Goal: Task Accomplishment & Management: Complete application form

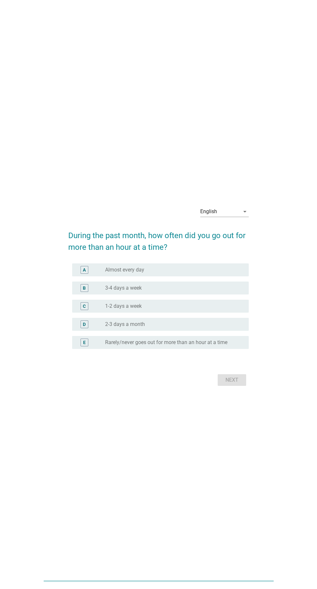
click at [216, 291] on div "radio_button_unchecked 3-4 days a week" at bounding box center [171, 288] width 133 height 6
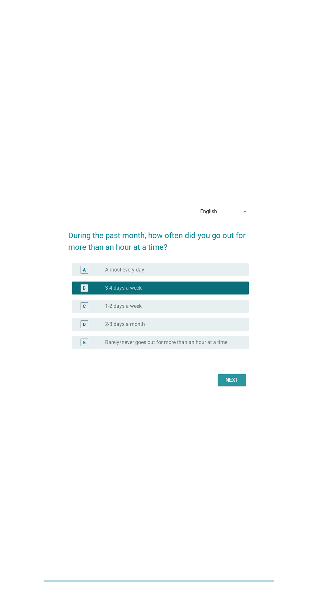
click at [239, 386] on button "Next" at bounding box center [232, 380] width 29 height 12
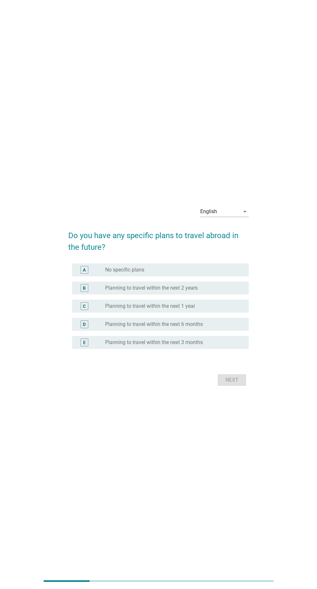
click at [229, 328] on div "radio_button_unchecked Planning to travel within the next 6 months" at bounding box center [171, 324] width 133 height 6
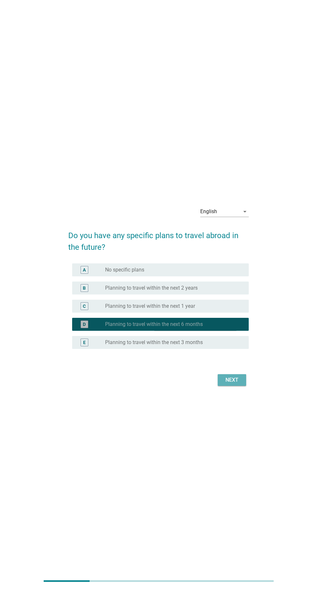
click at [246, 386] on button "Next" at bounding box center [232, 380] width 29 height 12
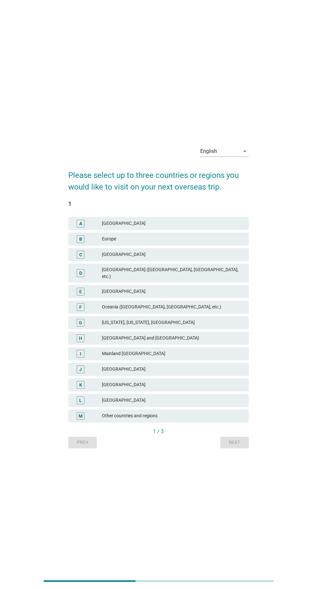
click at [212, 243] on div "Europe" at bounding box center [173, 239] width 142 height 8
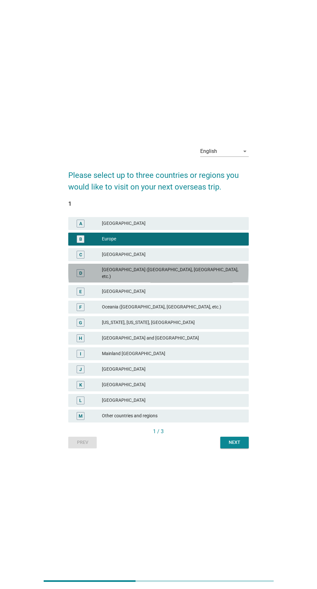
click at [214, 280] on div "Middle East (Saudi Arabia, UAE, etc.)" at bounding box center [173, 273] width 142 height 14
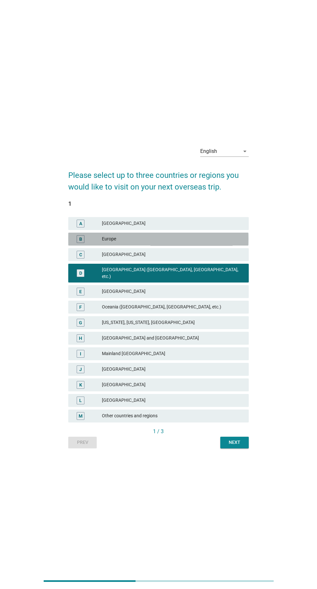
click at [215, 243] on div "Europe" at bounding box center [173, 239] width 142 height 8
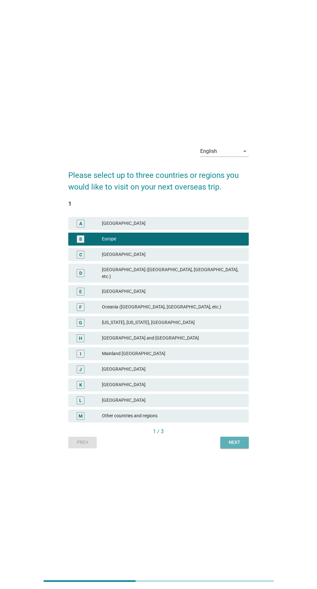
click at [247, 448] on button "Next" at bounding box center [235, 443] width 29 height 12
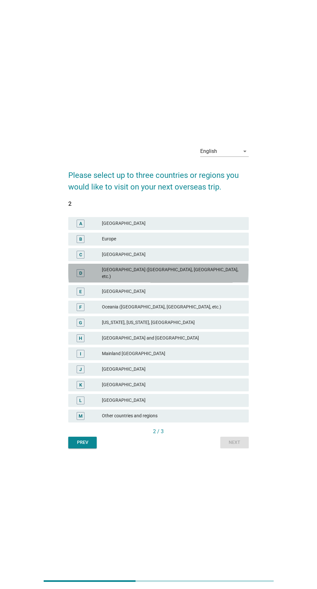
click at [221, 280] on div "Middle East (Saudi Arabia, UAE, etc.)" at bounding box center [173, 273] width 142 height 14
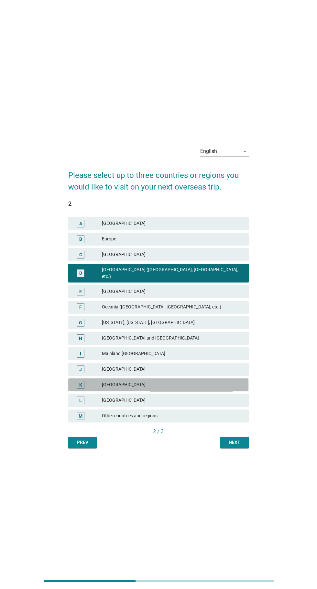
click at [197, 389] on div "Japan" at bounding box center [173, 385] width 142 height 8
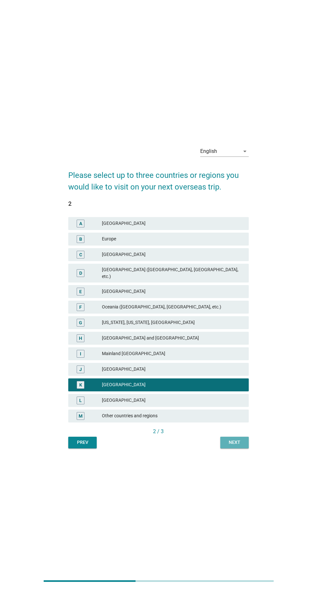
click at [244, 446] on div "Next" at bounding box center [235, 442] width 18 height 7
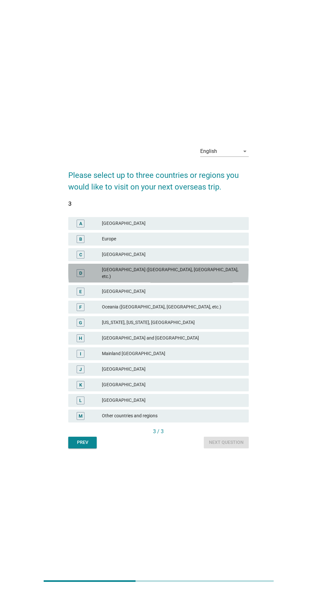
click at [210, 280] on div "Middle East (Saudi Arabia, UAE, etc.)" at bounding box center [173, 273] width 142 height 14
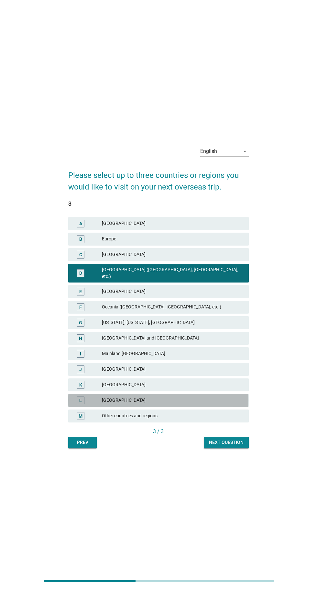
click at [223, 404] on div "South Korea" at bounding box center [173, 401] width 142 height 8
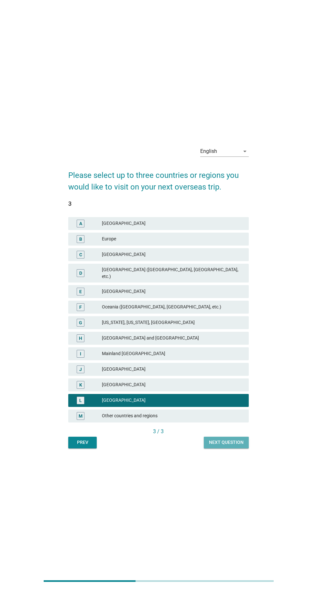
click at [240, 446] on div "Next question" at bounding box center [226, 442] width 35 height 7
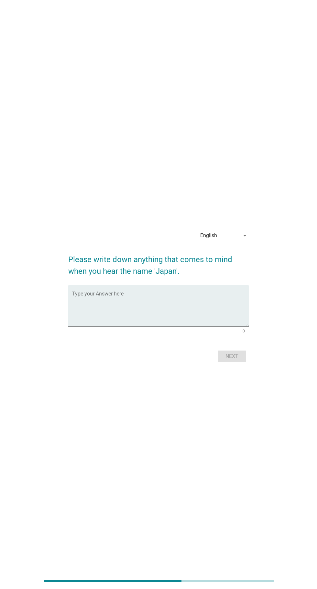
click at [218, 327] on textarea "Type your Answer here" at bounding box center [160, 310] width 177 height 34
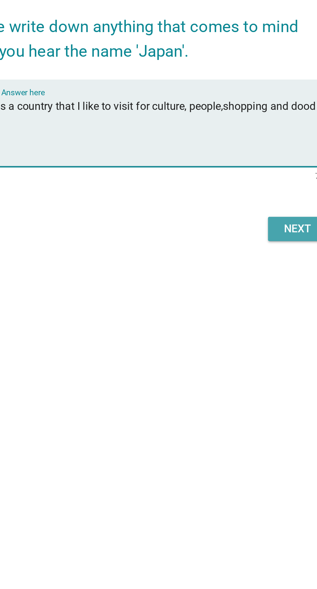
type textarea "Japan is a country that I like to visit for culture, people,shopping and dood"
click at [234, 360] on div "Next" at bounding box center [232, 356] width 18 height 8
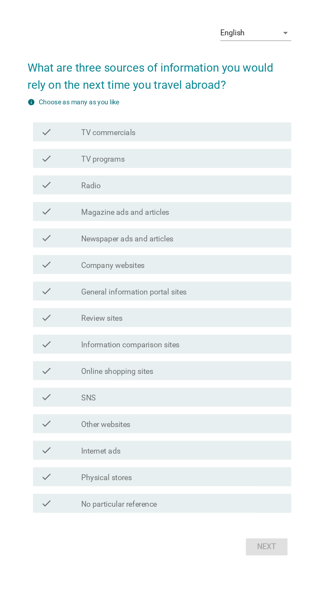
click at [199, 246] on div "check_box_outline_blank Magazine ads and articles" at bounding box center [174, 242] width 139 height 8
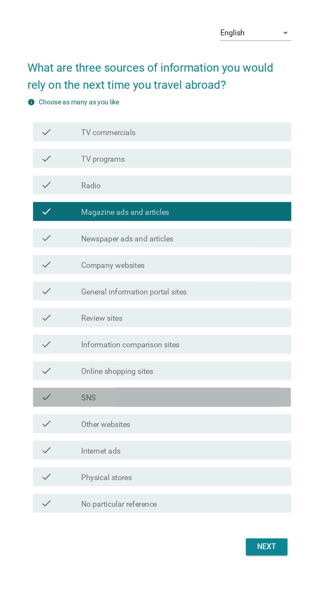
click at [191, 373] on div "check_box_outline_blank SNS" at bounding box center [174, 369] width 139 height 8
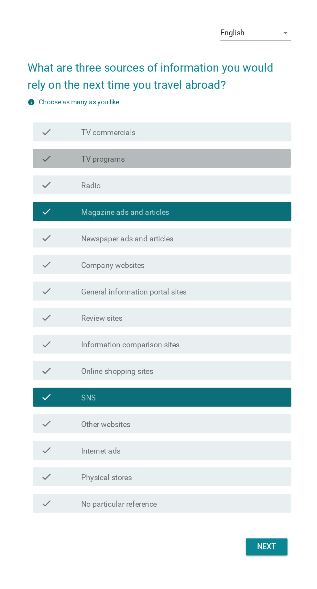
click at [201, 210] on div "check_box_outline_blank TV programs" at bounding box center [174, 206] width 139 height 8
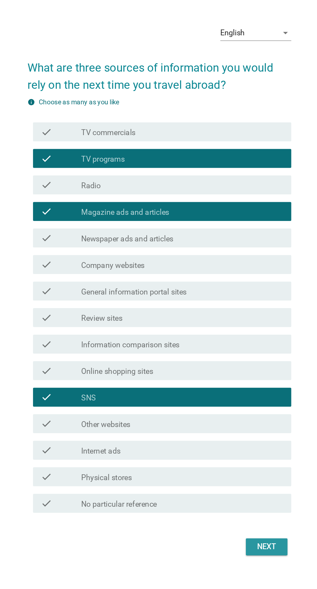
click at [241, 476] on div "Next" at bounding box center [232, 472] width 18 height 8
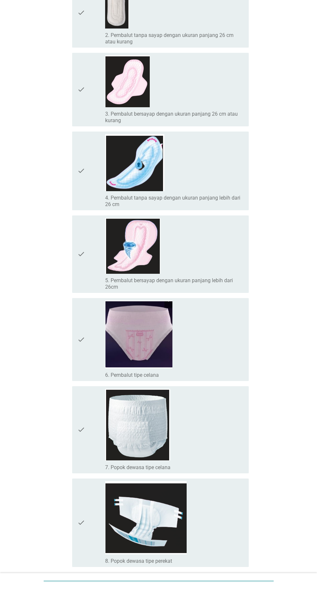
scroll to position [156, 0]
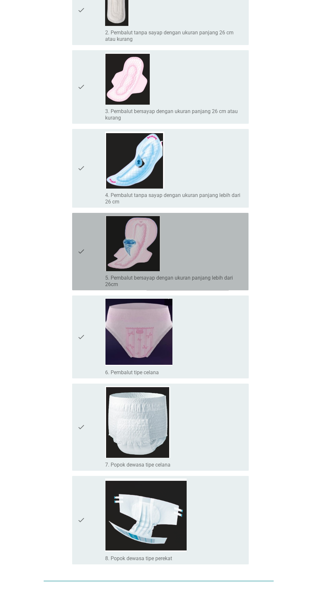
click at [217, 260] on div "check_box_outline_blank 5. Pembalut bersayap dengan ukuran panjang lebih dari 2…" at bounding box center [174, 251] width 139 height 72
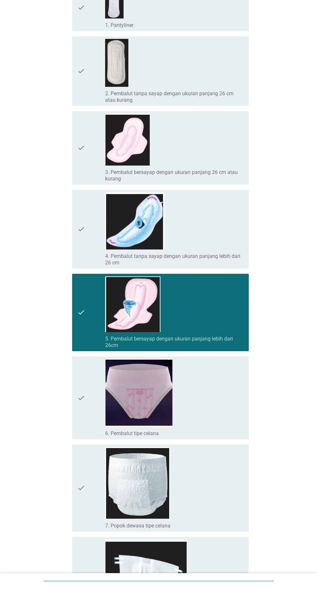
scroll to position [93, 0]
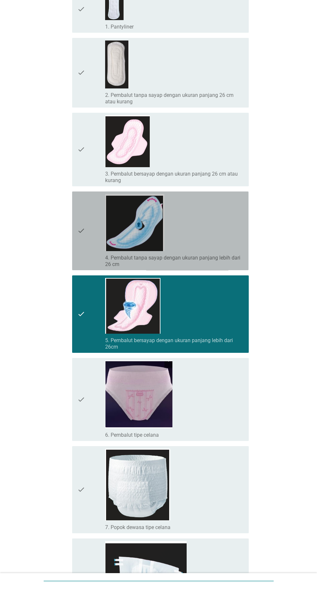
click at [212, 234] on div "check_box_outline_blank 4. Pembalut tanpa sayap dengan ukuran panjang lebih dar…" at bounding box center [174, 231] width 139 height 74
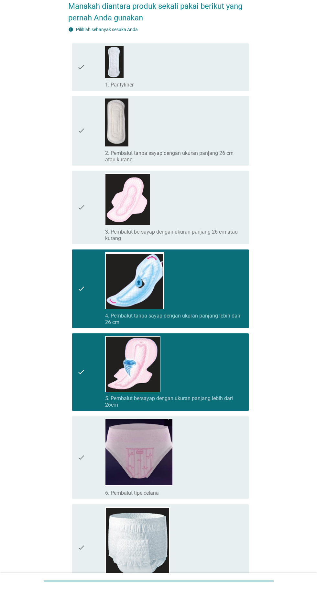
scroll to position [35, 0]
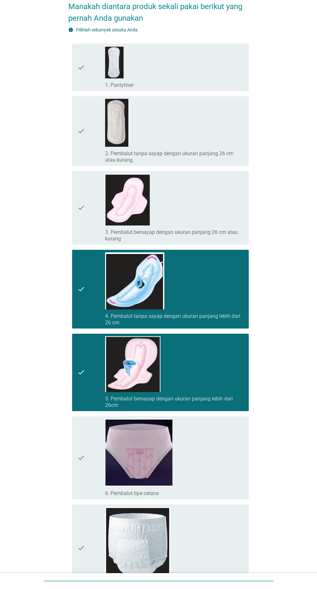
click at [223, 82] on div "check_box_outline_blank 1. Pantyliner" at bounding box center [174, 85] width 139 height 8
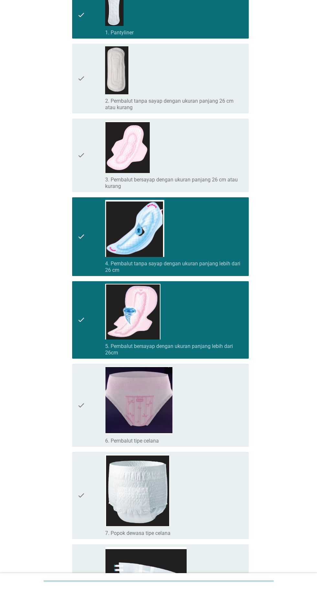
scroll to position [156, 0]
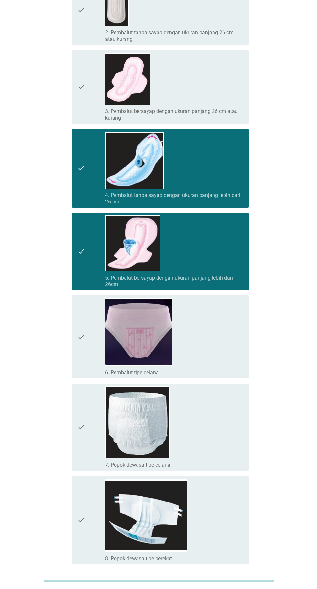
click at [236, 588] on div "Selanjutnya" at bounding box center [224, 588] width 36 height 8
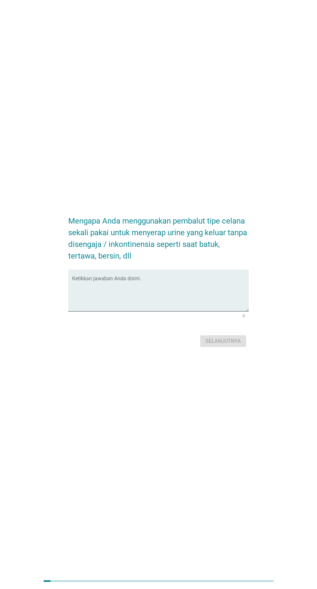
scroll to position [0, 0]
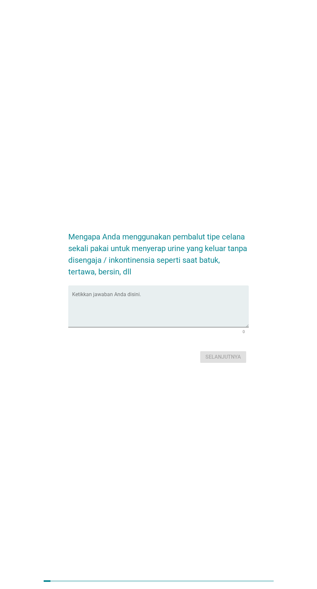
click at [206, 324] on textarea "Ketikkan jawaban Anda disini." at bounding box center [160, 310] width 177 height 34
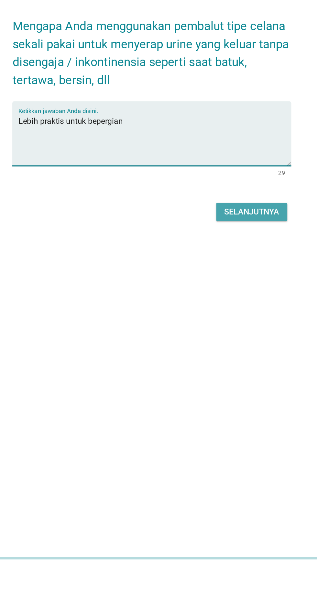
type textarea "Lebih praktis untuk bepergian"
click at [233, 361] on div "Selanjutnya" at bounding box center [224, 357] width 36 height 8
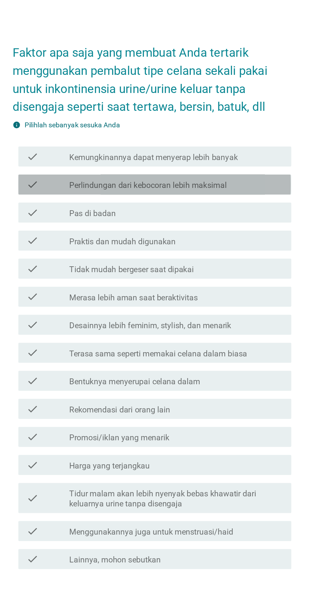
click at [222, 207] on div "check_box_outline_blank Perlindungan dari kebocoran lebih maksimal" at bounding box center [174, 204] width 139 height 8
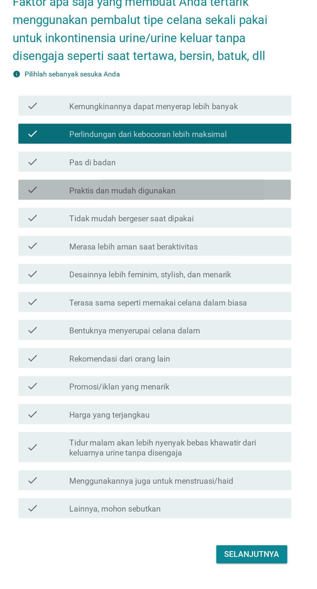
click at [224, 244] on div "check_box_outline_blank Praktis dan mudah digunakan" at bounding box center [174, 240] width 139 height 8
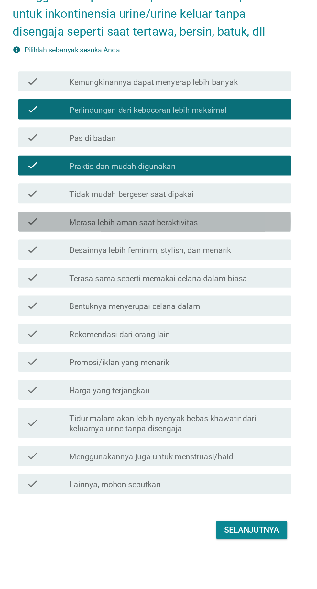
click at [225, 280] on div "check_box_outline_blank Merasa lebih aman saat beraktivitas" at bounding box center [174, 276] width 139 height 8
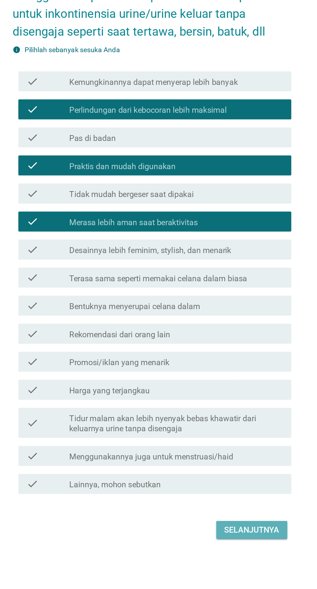
click at [226, 479] on div "Selanjutnya" at bounding box center [224, 476] width 36 height 8
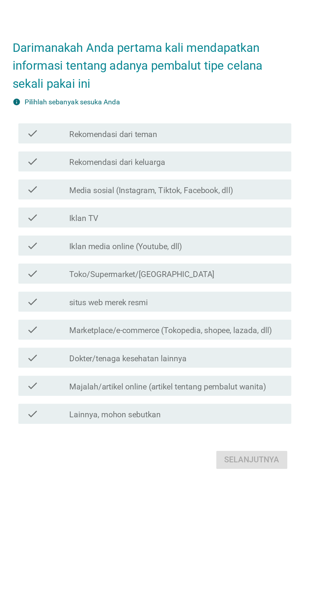
scroll to position [45, 0]
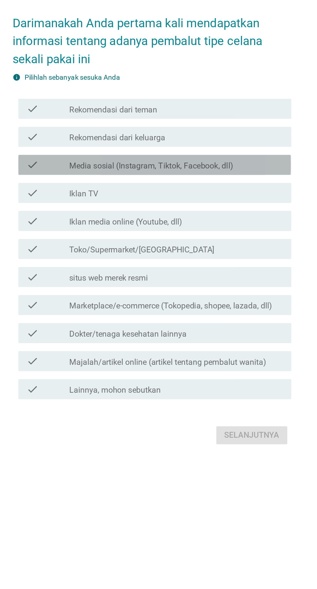
click at [219, 236] on div "check_box_outline_blank Media sosial (Instagram, Tiktok, Facebook, dll)" at bounding box center [174, 240] width 139 height 8
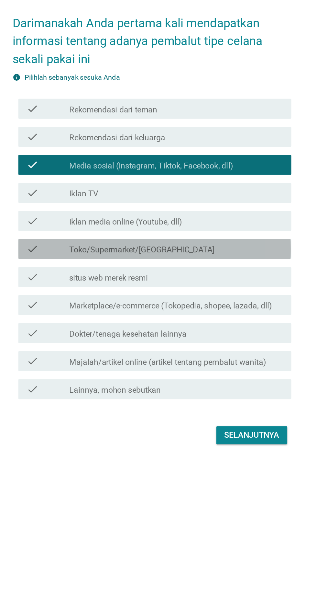
click at [212, 293] on div "check_box_outline_blank Toko/Supermarket/[GEOGRAPHIC_DATA]" at bounding box center [174, 294] width 139 height 8
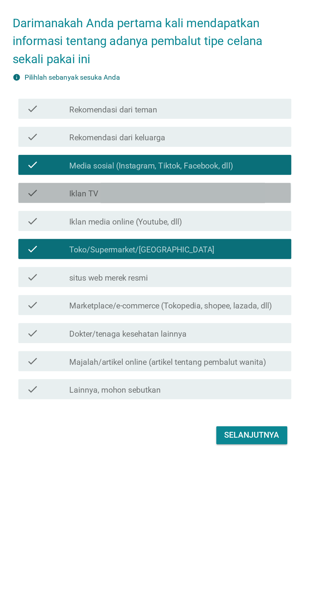
click at [217, 254] on div "check_box_outline_blank Iklan TV" at bounding box center [174, 258] width 139 height 8
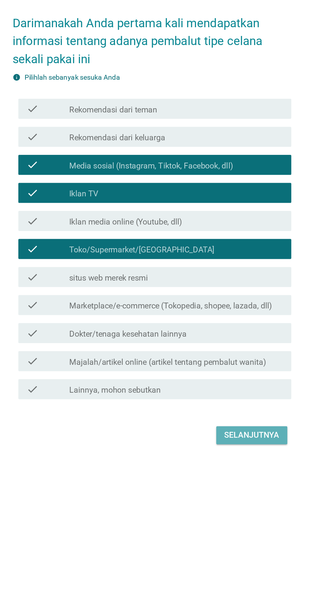
click at [227, 410] on div "Selanjutnya" at bounding box center [224, 414] width 36 height 8
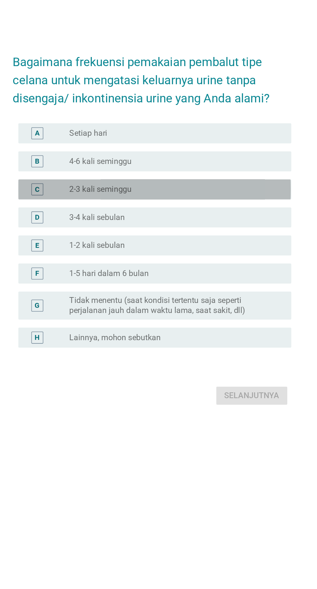
click at [212, 259] on div "radio_button_unchecked 2-3 kali seminggu" at bounding box center [171, 255] width 133 height 6
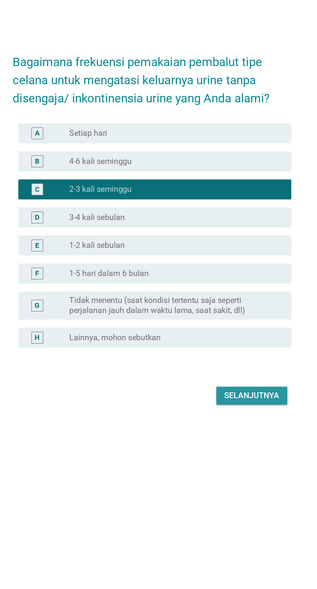
click at [225, 393] on div "Selanjutnya" at bounding box center [224, 389] width 36 height 8
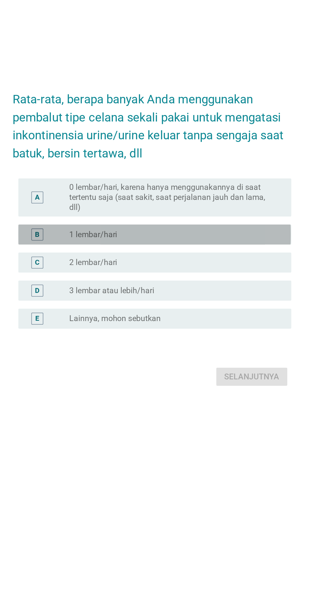
click at [205, 282] on div "radio_button_unchecked 1 lembar/hari" at bounding box center [171, 278] width 133 height 6
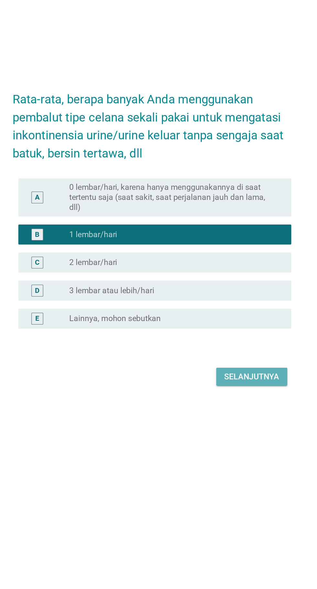
click at [227, 375] on div "Selanjutnya" at bounding box center [224, 371] width 36 height 8
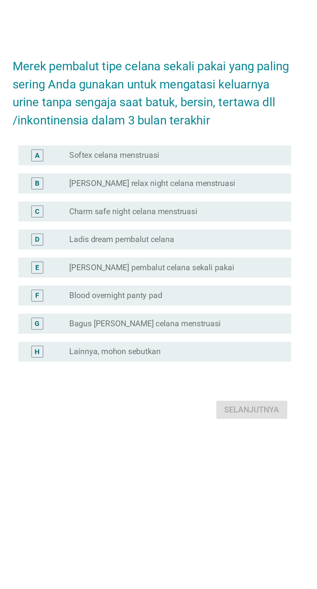
scroll to position [0, 0]
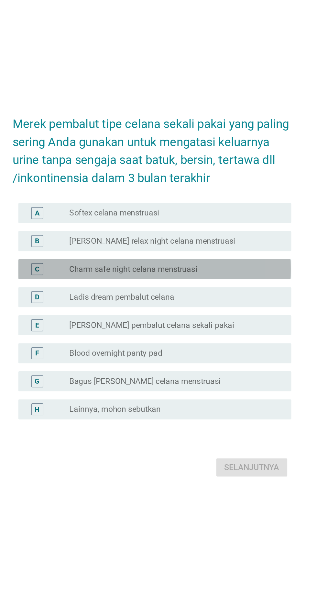
click at [217, 283] on div "radio_button_unchecked Charm safe night celana menstruasi" at bounding box center [171, 279] width 133 height 6
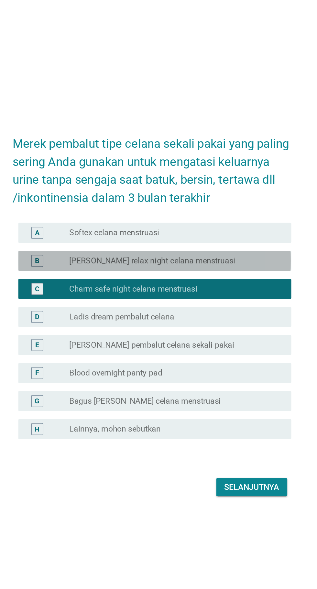
click at [227, 265] on div "radio_button_unchecked [PERSON_NAME] relax night celana menstruasi" at bounding box center [171, 261] width 133 height 6
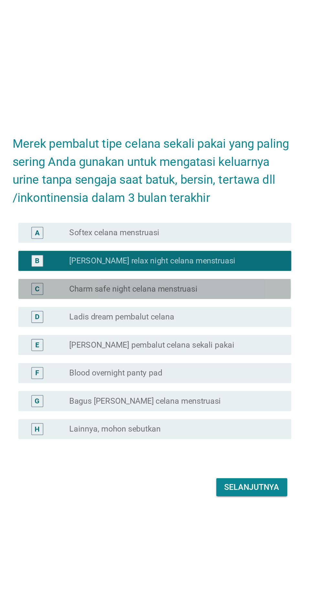
click at [226, 283] on div "radio_button_unchecked Charm safe night celana menstruasi" at bounding box center [171, 279] width 133 height 6
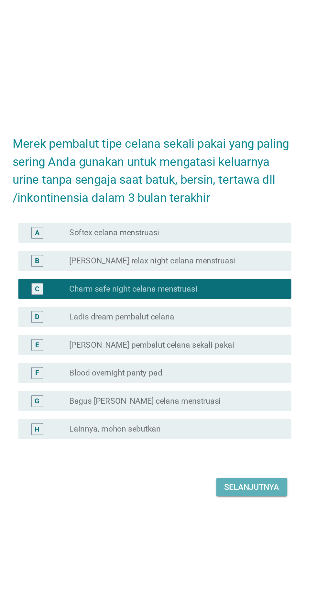
click at [230, 414] on button "Selanjutnya" at bounding box center [224, 408] width 46 height 12
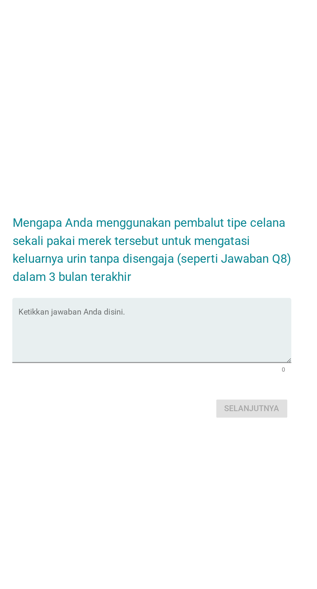
scroll to position [16, 0]
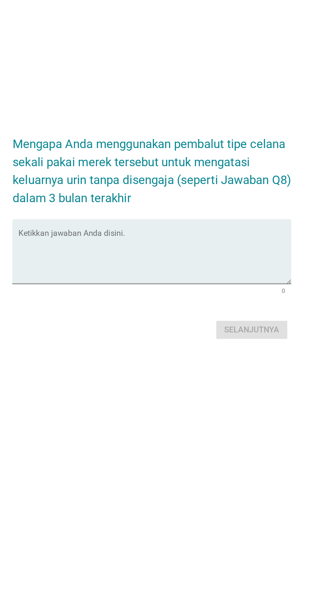
click at [214, 312] on textarea "Ketikkan jawaban Anda disini." at bounding box center [160, 295] width 177 height 34
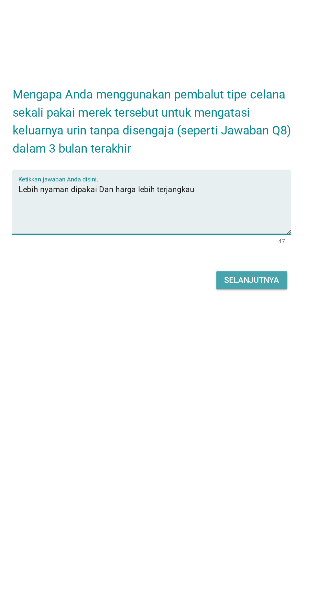
type textarea "Lebih nyaman dipakai Dan harga lebih terjangkau"
click at [227, 345] on div "Selanjutnya" at bounding box center [224, 342] width 36 height 8
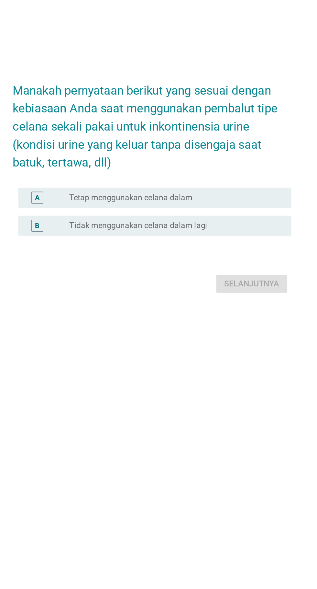
scroll to position [0, 0]
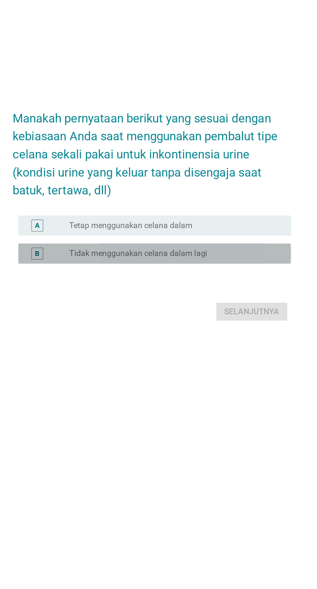
click at [228, 325] on div "radio_button_unchecked Tidak menggunakan celana dalam lagi" at bounding box center [171, 321] width 133 height 6
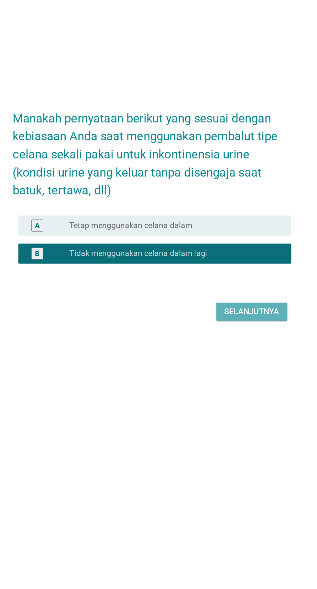
click at [232, 363] on div "Selanjutnya" at bounding box center [224, 359] width 36 height 8
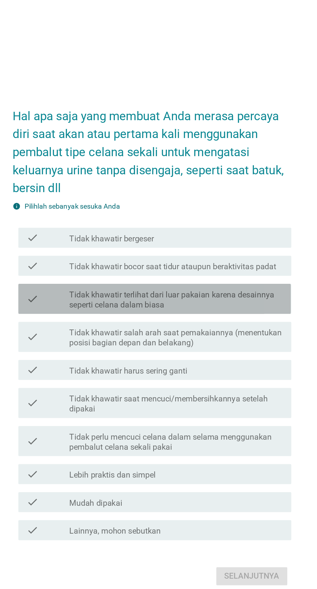
click at [215, 273] on label "Tidak khawatir terlihat dari luar pakaian karena desainnya seperti celana dalam…" at bounding box center [174, 266] width 139 height 13
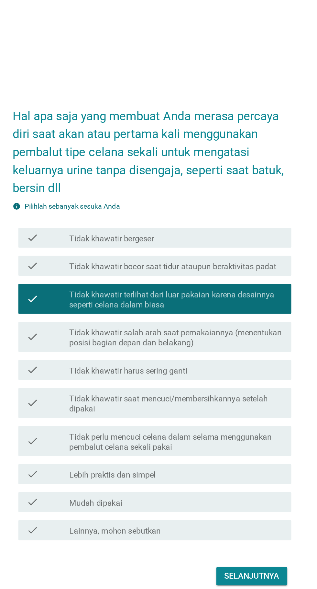
click at [221, 249] on label "Tidak khawatir bocor saat tidur ataupun beraktivitas padat" at bounding box center [172, 245] width 134 height 6
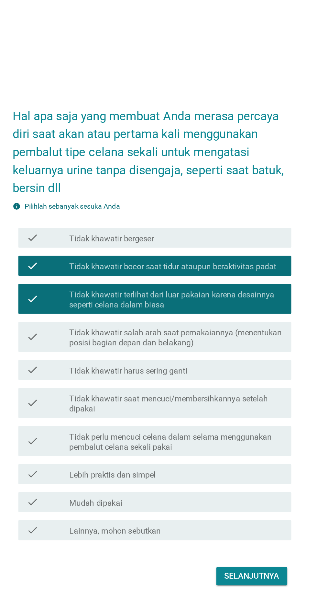
click at [219, 365] on label "Tidak perlu mencuci celana dalam selama menggunakan pembalut celana sekali pakai" at bounding box center [174, 358] width 139 height 13
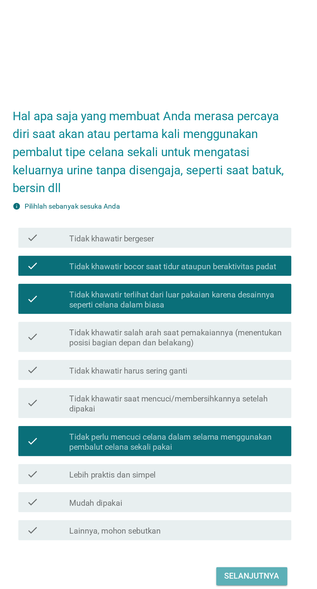
click at [234, 452] on button "Selanjutnya" at bounding box center [224, 446] width 46 height 12
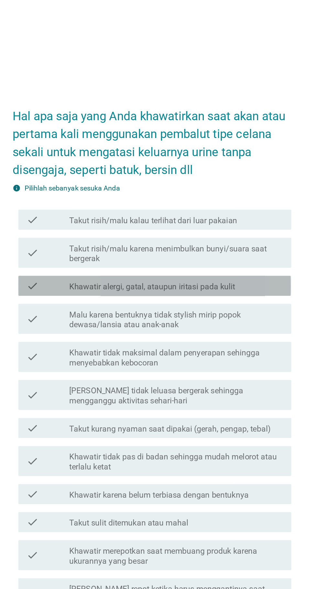
click at [222, 218] on div "check_box_outline_blank Khawatir alergi, gatal, ataupun iritasi pada kulit" at bounding box center [174, 215] width 139 height 8
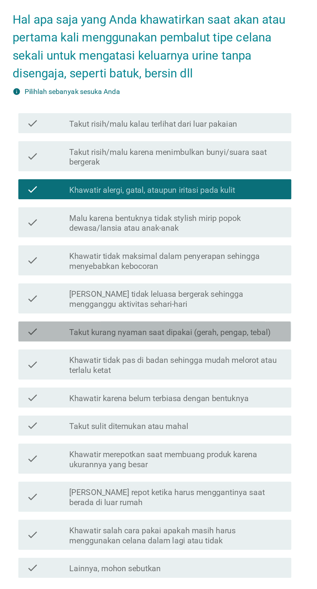
click at [222, 310] on label "Takut kurang nyaman saat dipakai (gerah, pengap, tebal)" at bounding box center [170, 307] width 131 height 6
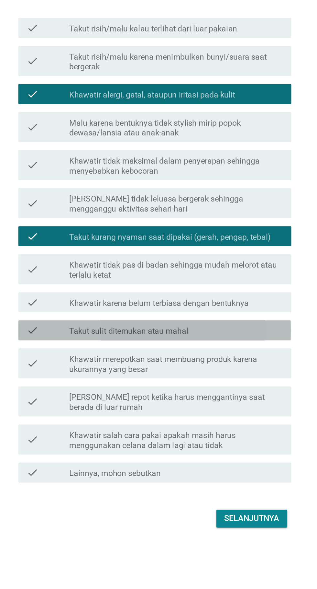
click at [217, 371] on div "check_box_outline_blank Takut sulit ditemukan atau mahal" at bounding box center [174, 368] width 139 height 8
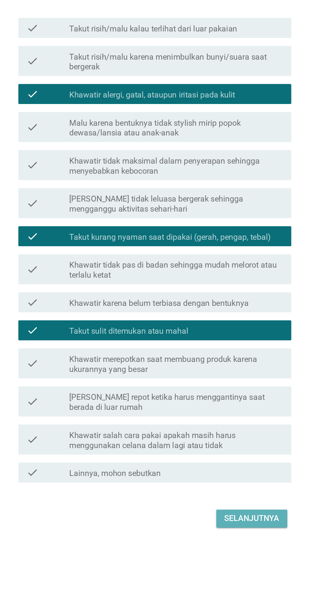
click at [226, 495] on button "Selanjutnya" at bounding box center [224, 489] width 46 height 12
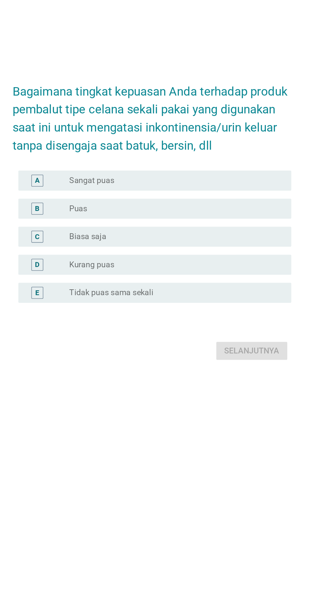
scroll to position [16, 0]
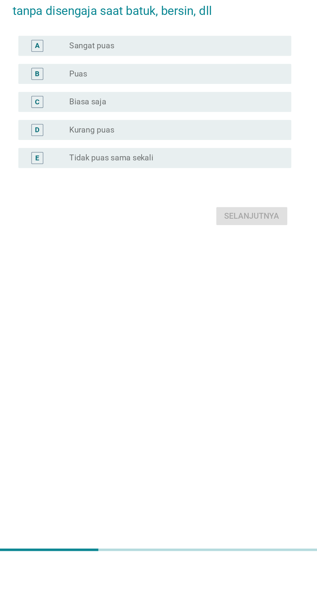
click at [226, 258] on div "radio_button_unchecked Sangat puas" at bounding box center [171, 255] width 133 height 6
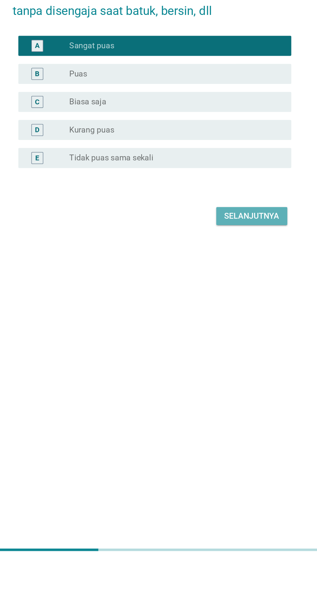
click at [226, 371] on button "Selanjutnya" at bounding box center [224, 365] width 46 height 12
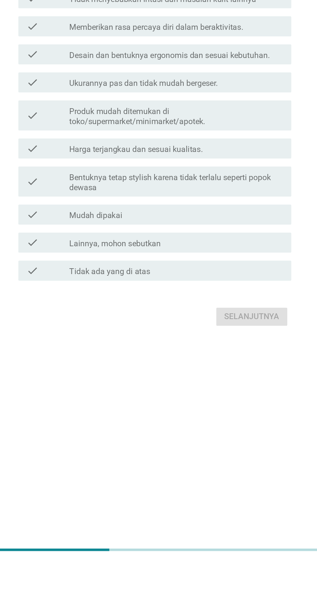
scroll to position [0, 0]
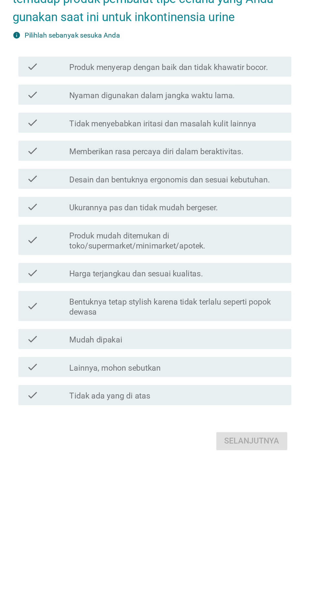
click at [234, 207] on label "Produk menyerap dengan baik dan tidak khawatir bocor." at bounding box center [169, 204] width 129 height 6
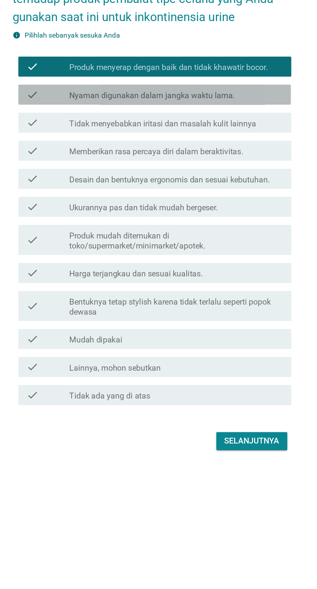
click at [225, 228] on div "check check_box_outline_blank Nyaman digunakan dalam jangka waktu lama." at bounding box center [160, 221] width 177 height 13
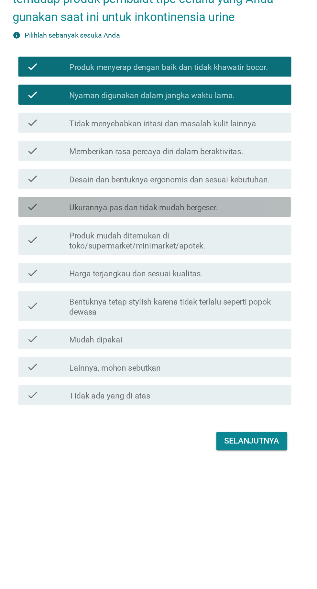
click at [212, 298] on div "check_box_outline_blank Ukurannya pas dan tidak mudah bergeser." at bounding box center [174, 294] width 139 height 8
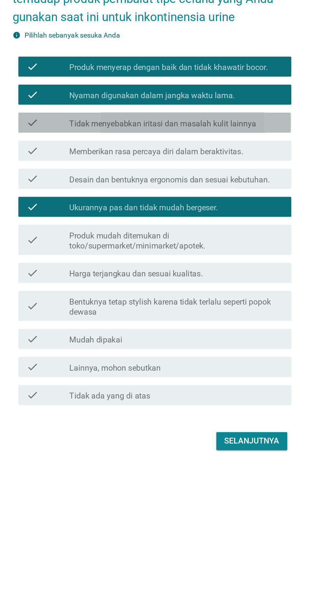
click at [214, 244] on label "Tidak menyebabkan iritasi dan masalah kulit lainnya" at bounding box center [165, 240] width 121 height 6
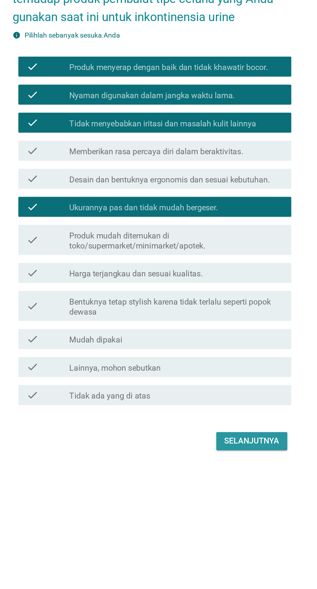
click at [223, 450] on div "Selanjutnya" at bounding box center [224, 446] width 36 height 8
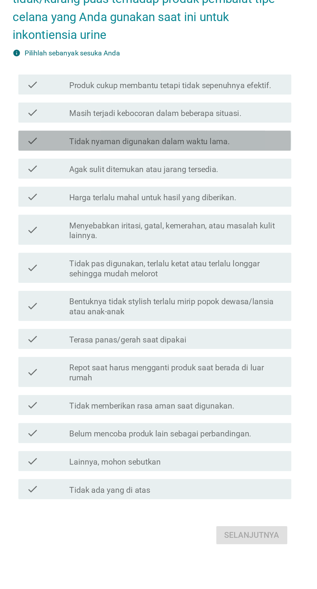
click at [223, 225] on div "check_box_outline_blank Tidak nyaman digunakan dalam waktu lama." at bounding box center [174, 221] width 139 height 8
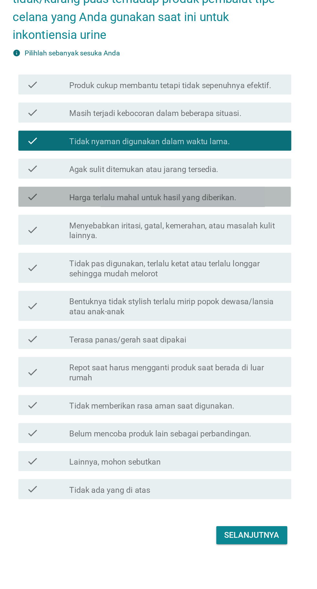
click at [223, 264] on div "check check_box_outline_blank Harga terlalu mahal untuk hasil yang diberikan." at bounding box center [160, 257] width 177 height 13
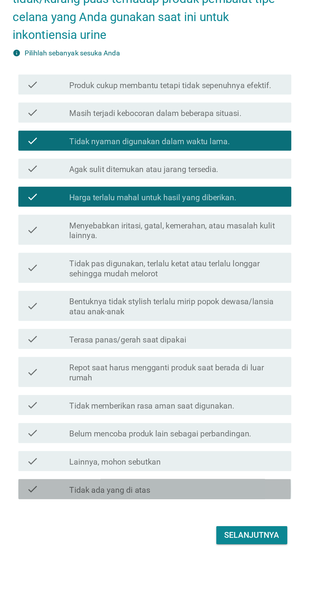
click at [225, 453] on div "check check_box Tidak ada yang di atas" at bounding box center [160, 446] width 177 height 13
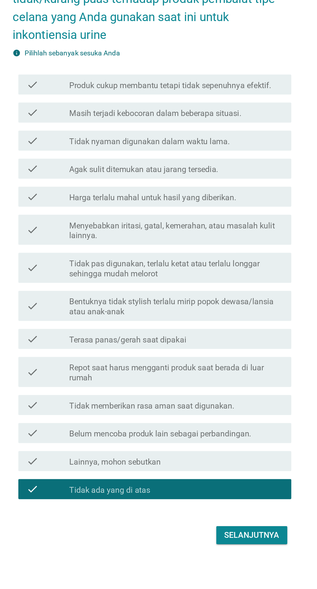
click at [208, 261] on label "Harga terlalu mahal untuk hasil yang diberikan." at bounding box center [159, 258] width 108 height 6
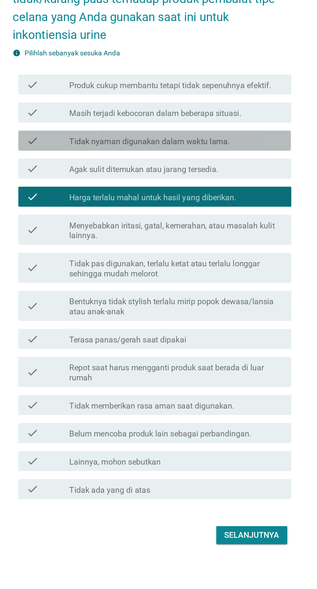
click at [215, 225] on div "check_box_outline_blank Tidak nyaman digunakan dalam waktu lama." at bounding box center [174, 221] width 139 height 8
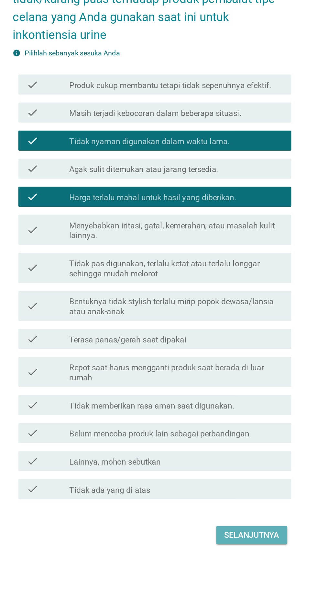
click at [230, 482] on button "Selanjutnya" at bounding box center [224, 476] width 46 height 12
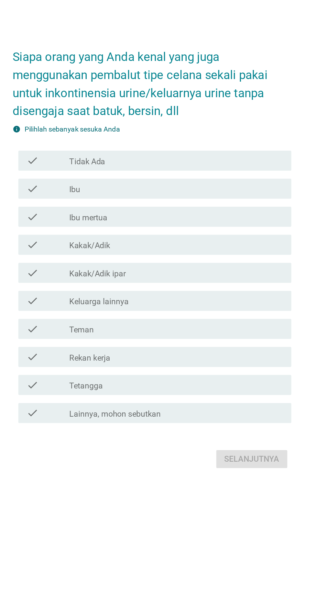
scroll to position [16, 0]
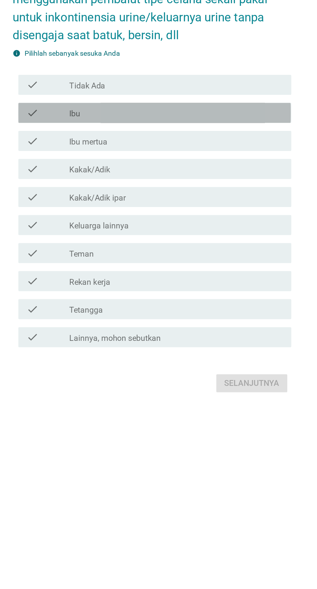
click at [222, 240] on div "check_box_outline_blank Ibu" at bounding box center [174, 237] width 139 height 8
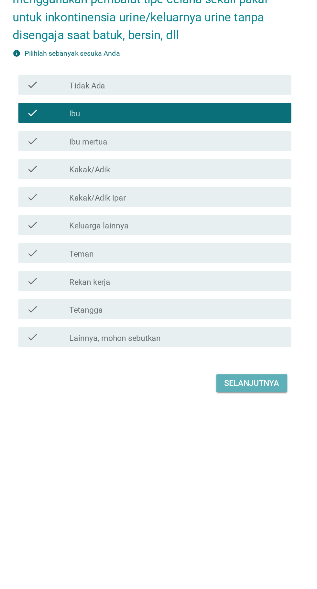
click at [240, 415] on div "Selanjutnya" at bounding box center [224, 412] width 36 height 8
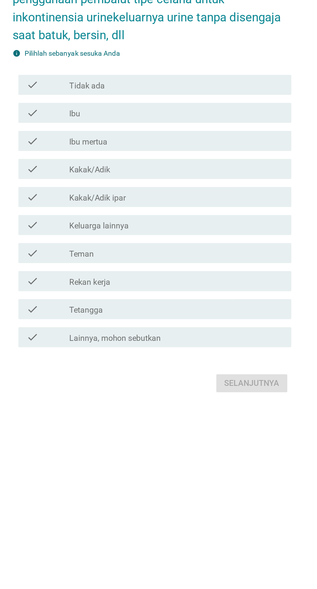
scroll to position [0, 0]
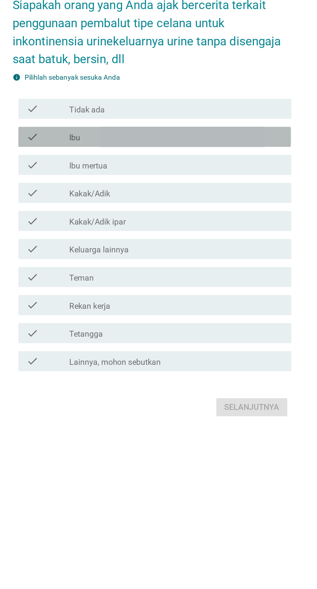
click at [243, 256] on div "check_box_outline_blank Ibu" at bounding box center [174, 252] width 139 height 8
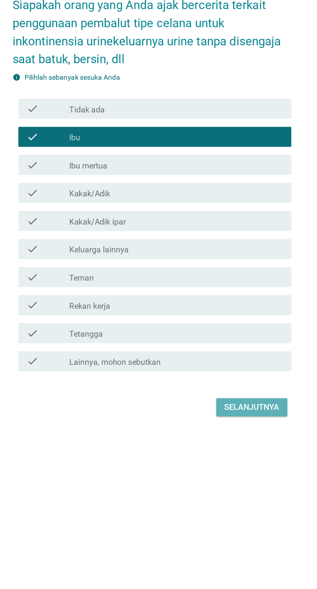
click at [238, 431] on div "Selanjutnya" at bounding box center [224, 427] width 36 height 8
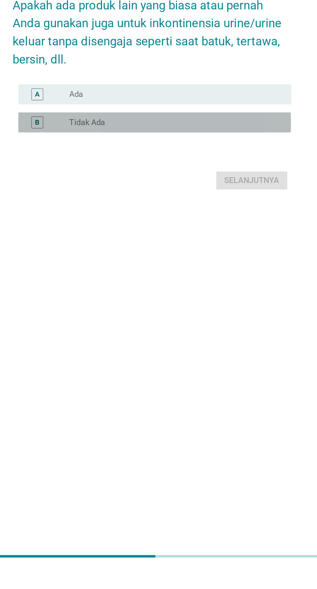
click at [212, 304] on div "radio_button_unchecked Tidak Ada" at bounding box center [171, 300] width 133 height 6
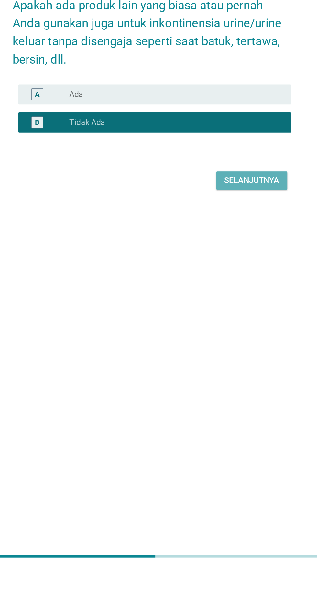
click at [224, 344] on button "Selanjutnya" at bounding box center [224, 338] width 46 height 12
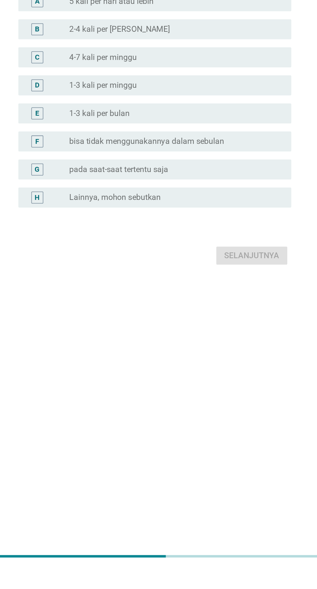
scroll to position [0, 0]
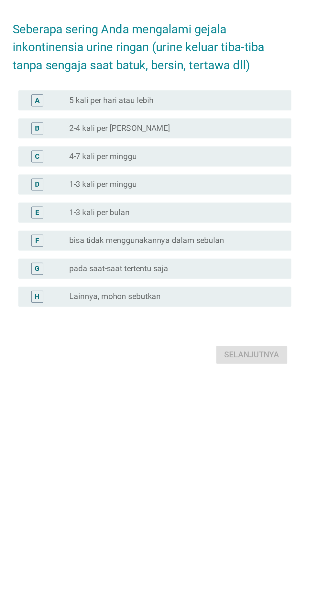
click at [220, 298] on div "D radio_button_unchecked 1-3 kali per minggu" at bounding box center [160, 291] width 177 height 13
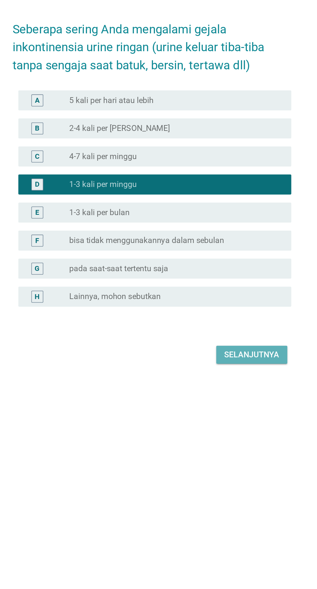
click at [229, 406] on div "Selanjutnya" at bounding box center [224, 402] width 36 height 8
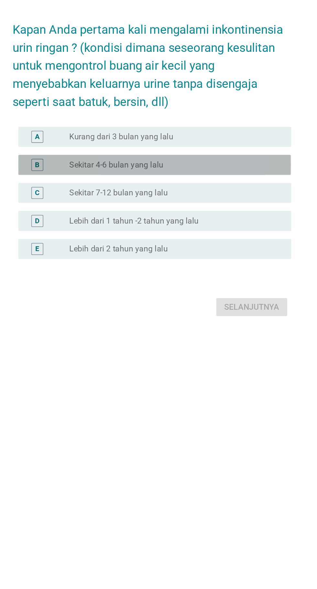
click at [211, 282] on div "radio_button_unchecked Sekitar 4-6 bulan yang lalu" at bounding box center [171, 279] width 133 height 6
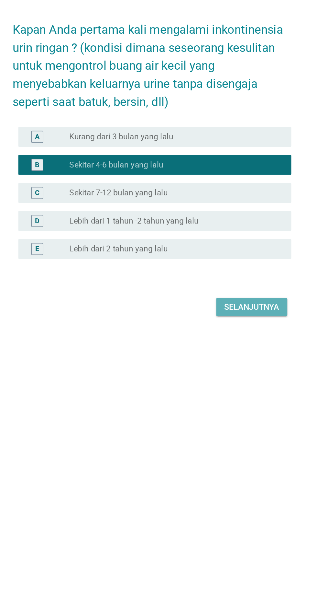
click at [225, 377] on button "Selanjutnya" at bounding box center [224, 371] width 46 height 12
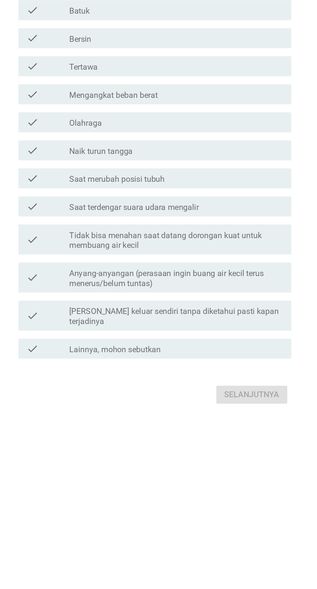
scroll to position [0, 0]
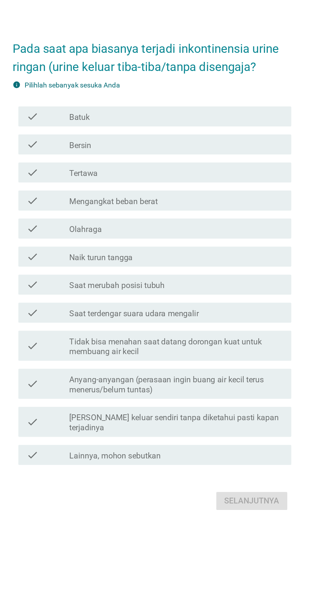
click at [225, 350] on label "Tidak bisa menahan saat datang dorongan kuat untuk membuang air kecil" at bounding box center [174, 343] width 139 height 13
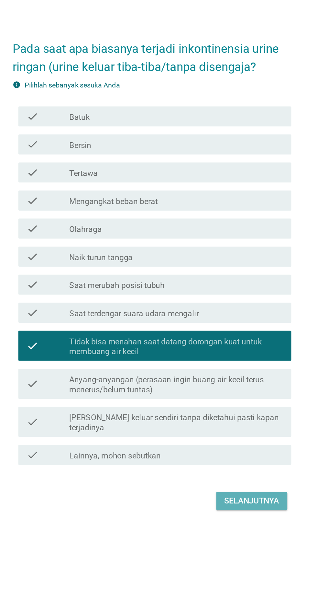
click at [229, 447] on div "Selanjutnya" at bounding box center [224, 443] width 36 height 8
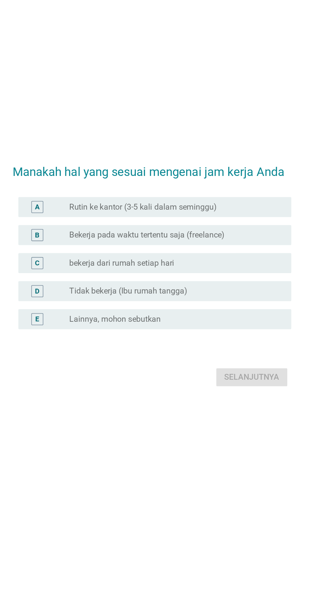
scroll to position [16, 0]
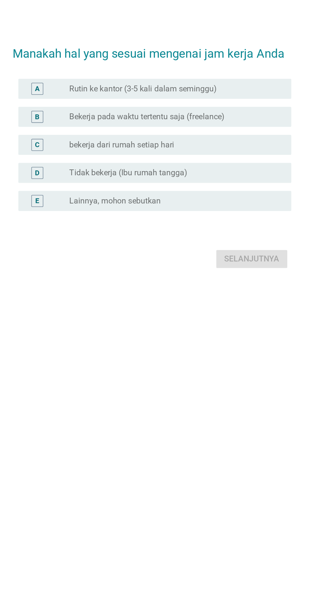
click at [235, 244] on div "A radio_button_unchecked Rutin ke kantor (3-5 kali dalam seminggu)" at bounding box center [160, 237] width 177 height 13
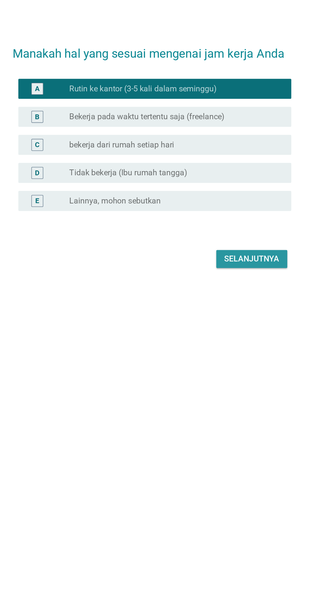
click at [227, 352] on div "Selanjutnya" at bounding box center [224, 348] width 36 height 8
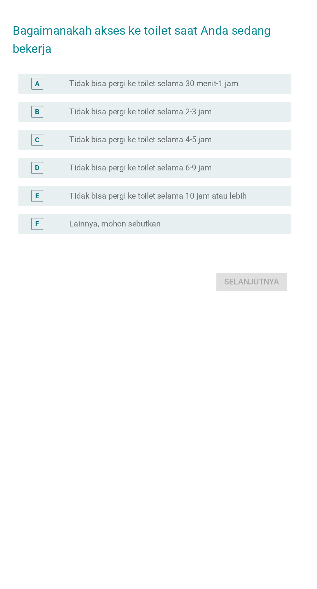
scroll to position [0, 0]
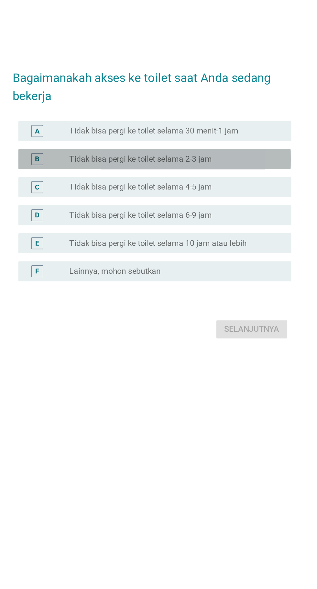
click at [228, 271] on div "radio_button_unchecked Tidak bisa pergi ke toilet selama 2-3 jam" at bounding box center [171, 268] width 133 height 6
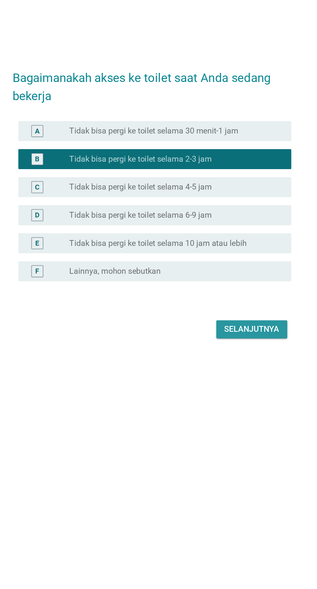
click at [228, 382] on div "Selanjutnya" at bounding box center [224, 378] width 36 height 8
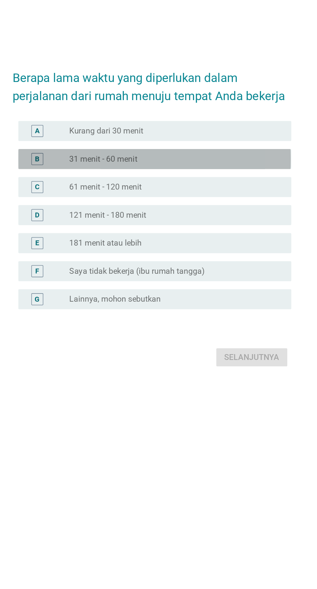
click at [227, 262] on div "radio_button_unchecked 31 menit - 60 menit" at bounding box center [171, 259] width 133 height 6
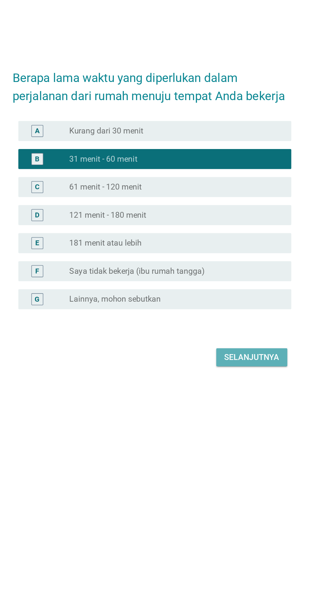
click at [227, 391] on div "Selanjutnya" at bounding box center [224, 387] width 36 height 8
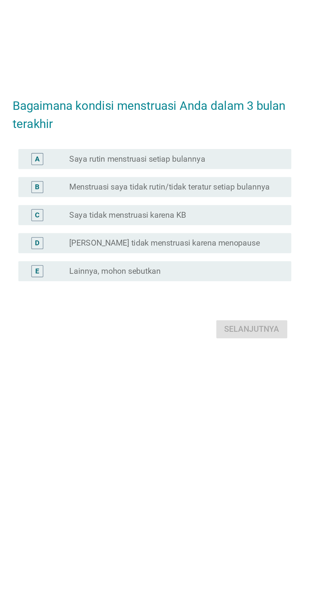
scroll to position [16, 0]
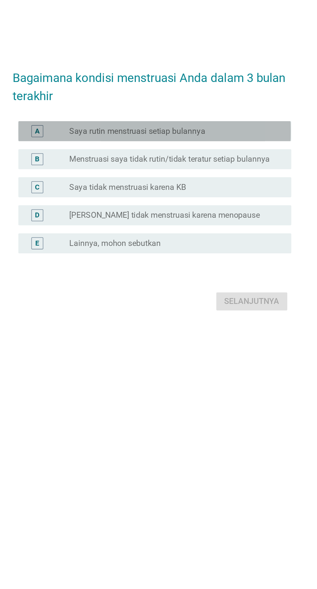
click at [233, 247] on div "radio_button_unchecked Saya rutin menstruasi setiap bulannya" at bounding box center [171, 243] width 133 height 6
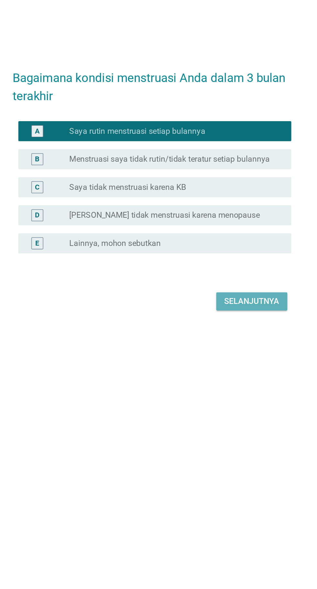
click at [227, 357] on div "Selanjutnya" at bounding box center [224, 354] width 36 height 8
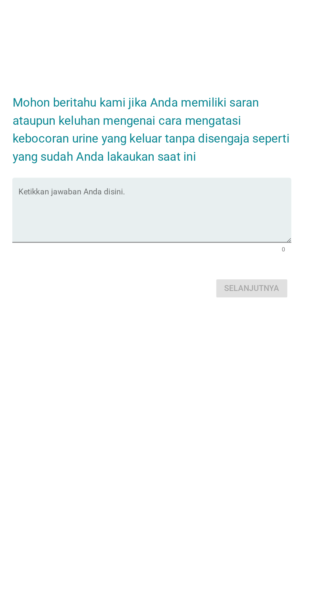
click at [227, 312] on textarea "Ketikkan jawaban Anda disini." at bounding box center [160, 298] width 177 height 34
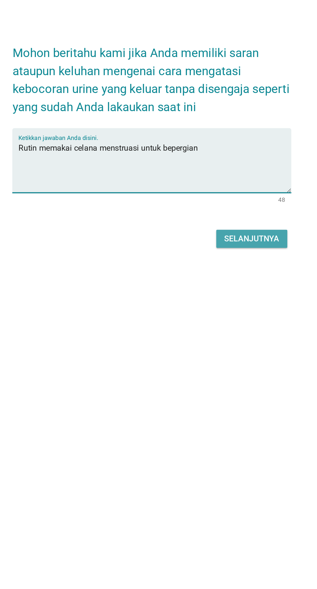
type textarea "Rutin memakai celana menstruasi untuk bepergian"
click at [231, 349] on div "Selanjutnya" at bounding box center [224, 345] width 36 height 8
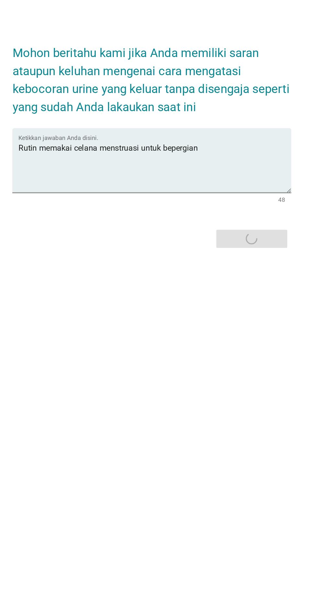
scroll to position [0, 0]
